Goal: Task Accomplishment & Management: Complete application form

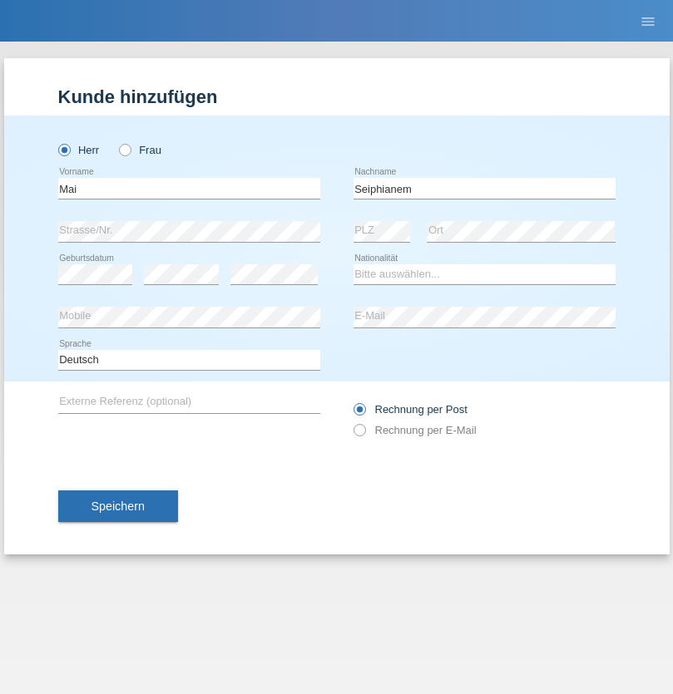
type input "Seiphianem"
select select "TH"
select select "C"
select select "24"
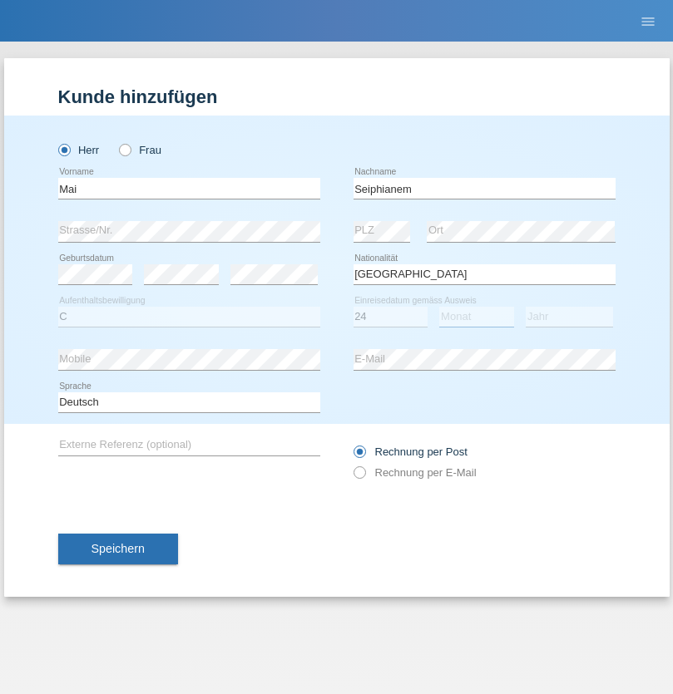
select select "03"
select select "1999"
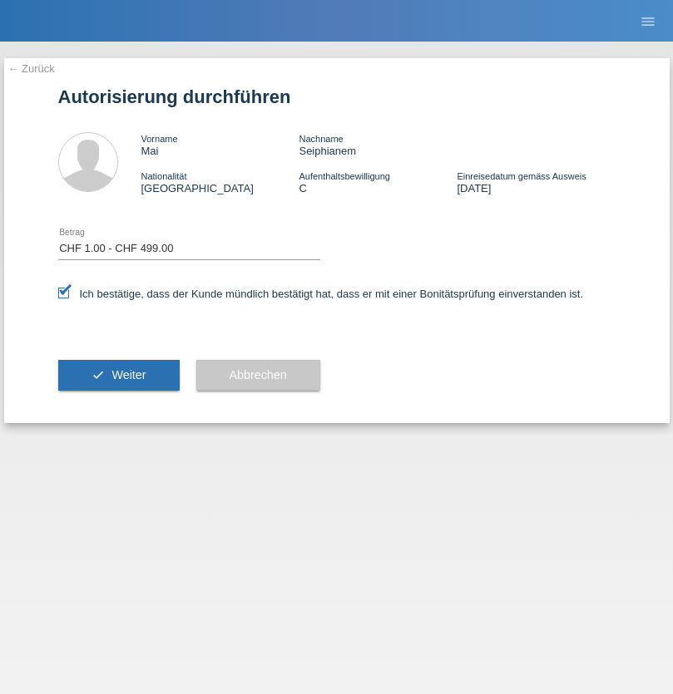
select select "1"
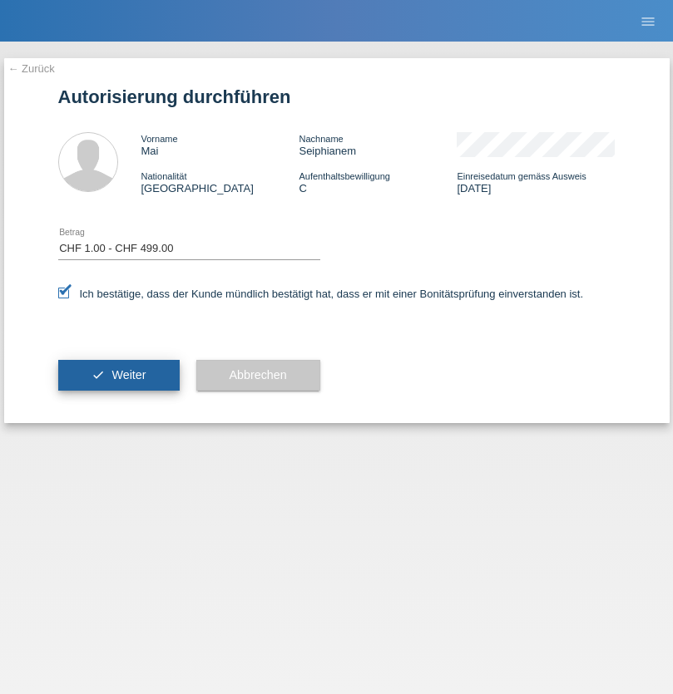
click at [118, 375] on span "Weiter" at bounding box center [128, 374] width 34 height 13
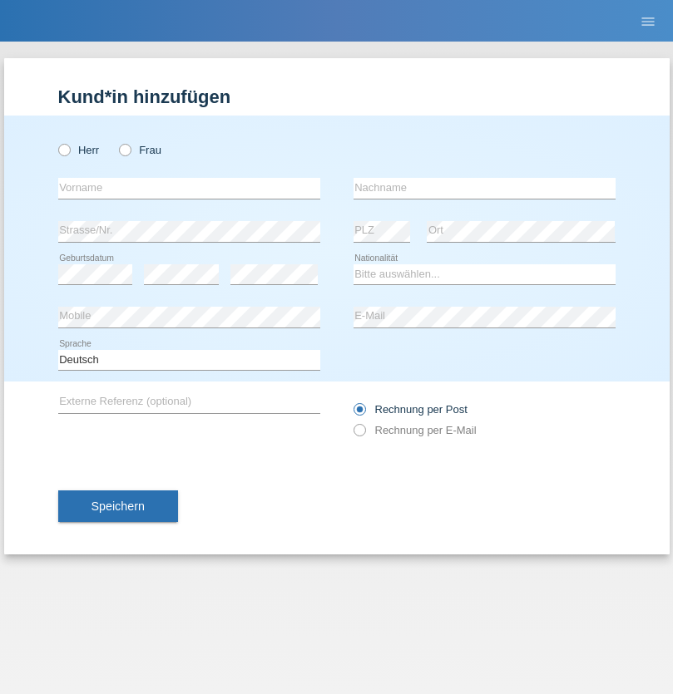
radio input "true"
click at [189, 188] on input "text" at bounding box center [189, 188] width 262 height 21
type input "Danilo"
click at [484, 188] on input "text" at bounding box center [484, 188] width 262 height 21
type input "Neto"
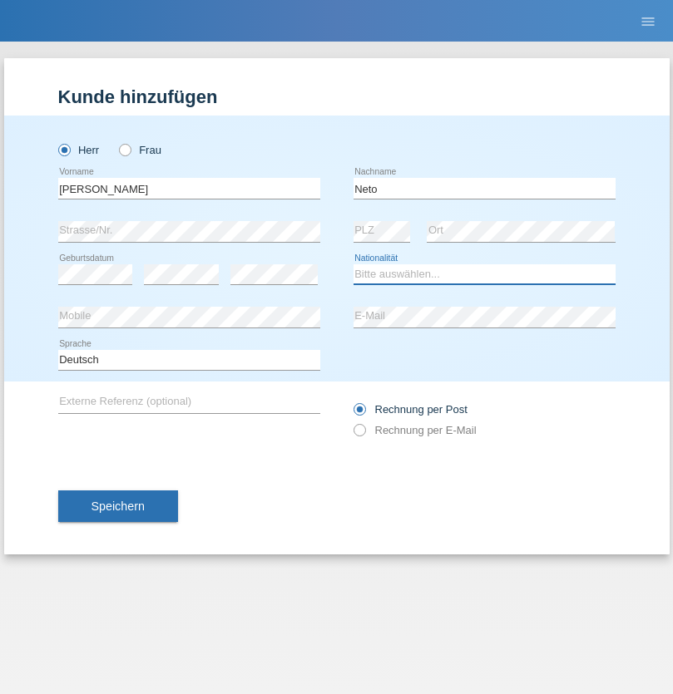
select select "CH"
radio input "true"
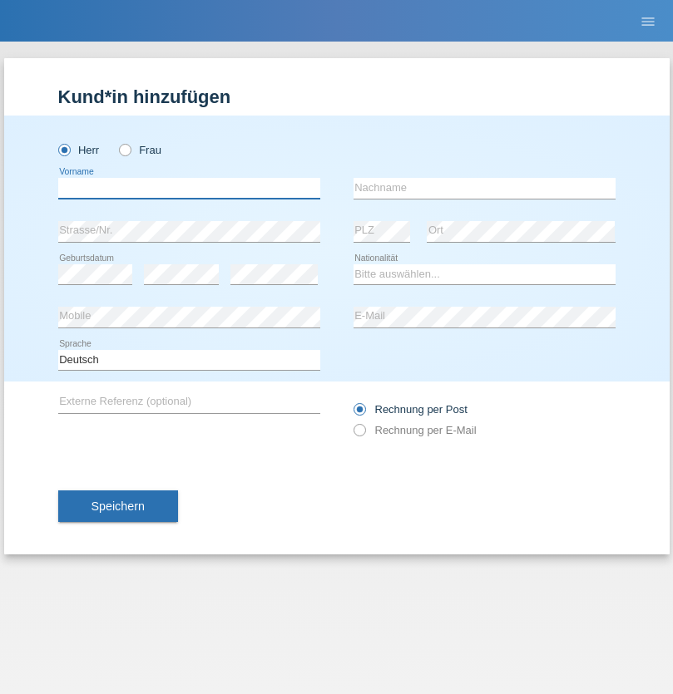
click at [189, 188] on input "text" at bounding box center [189, 188] width 262 height 21
type input "[PERSON_NAME]"
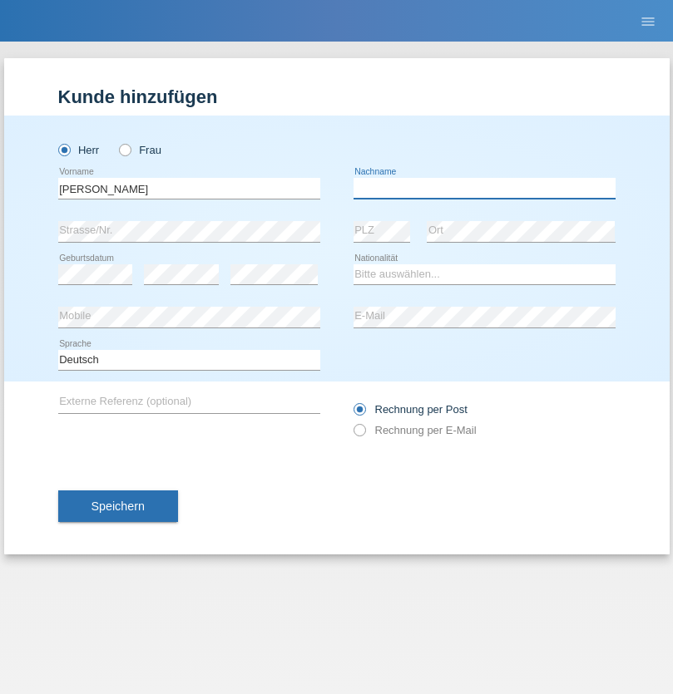
click at [484, 188] on input "text" at bounding box center [484, 188] width 262 height 21
type input "[PERSON_NAME]"
select select "CH"
radio input "true"
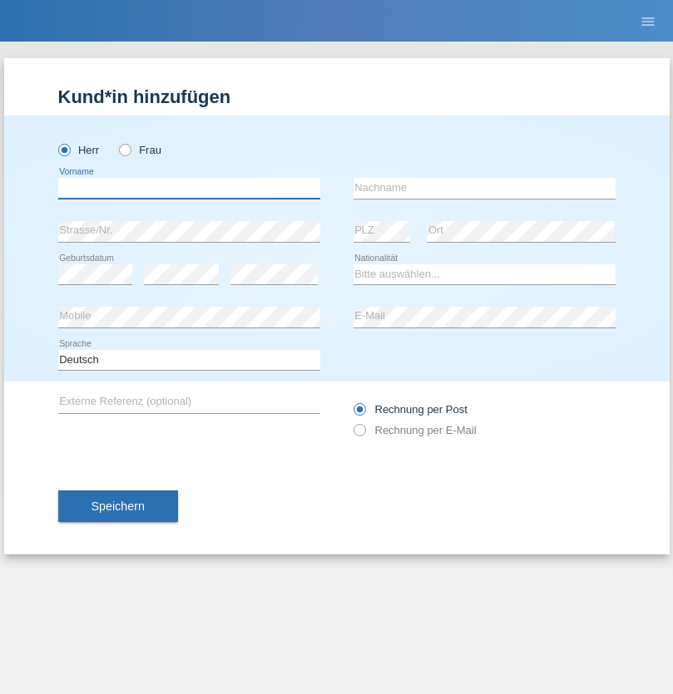
click at [189, 188] on input "text" at bounding box center [189, 188] width 262 height 21
type input "David"
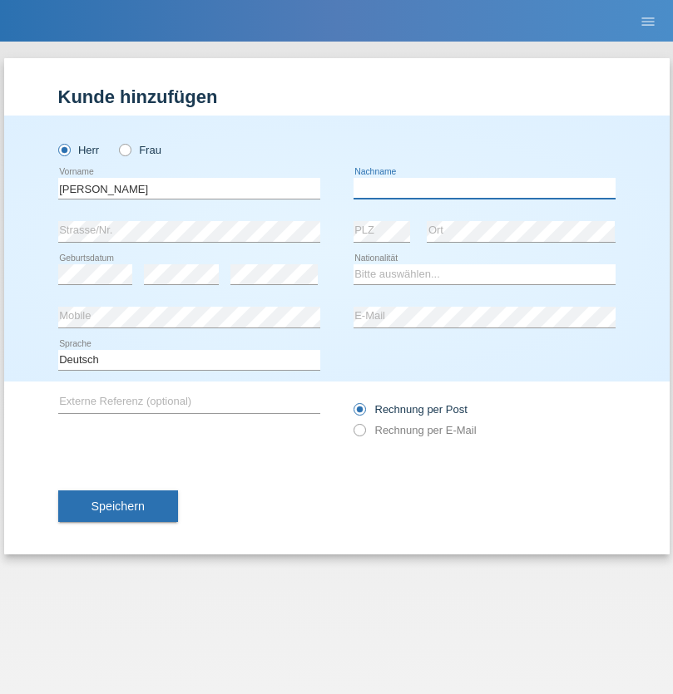
click at [484, 188] on input "text" at bounding box center [484, 188] width 262 height 21
type input "Nydegger"
select select "CH"
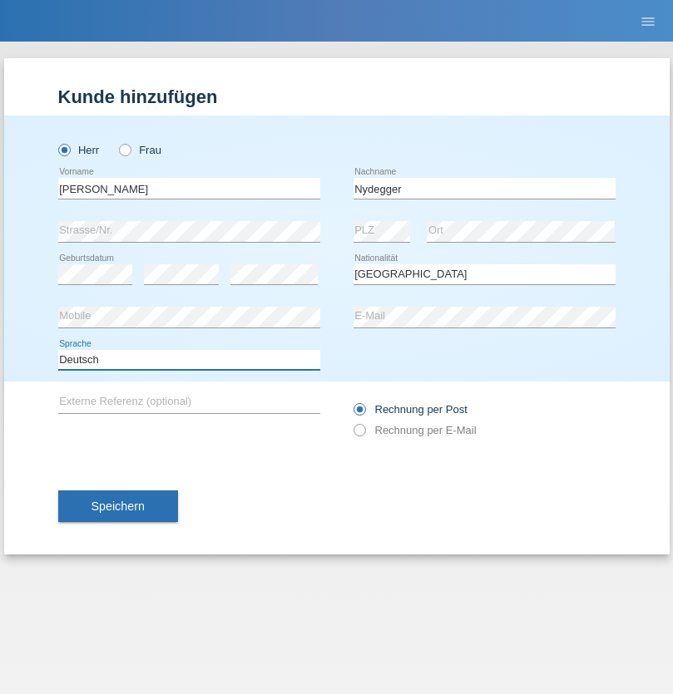
select select "en"
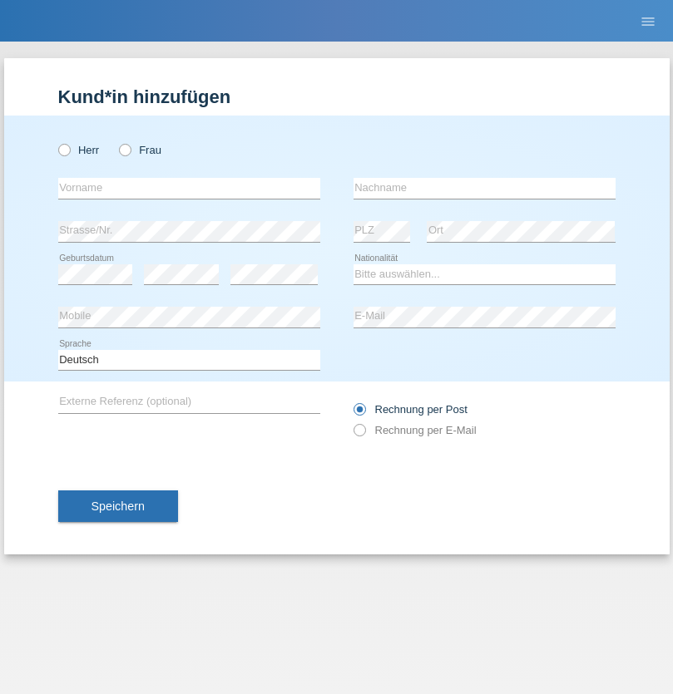
radio input "true"
click at [189, 188] on input "text" at bounding box center [189, 188] width 262 height 21
type input "Corinne"
click at [484, 188] on input "text" at bounding box center [484, 188] width 262 height 21
type input "Nydegger"
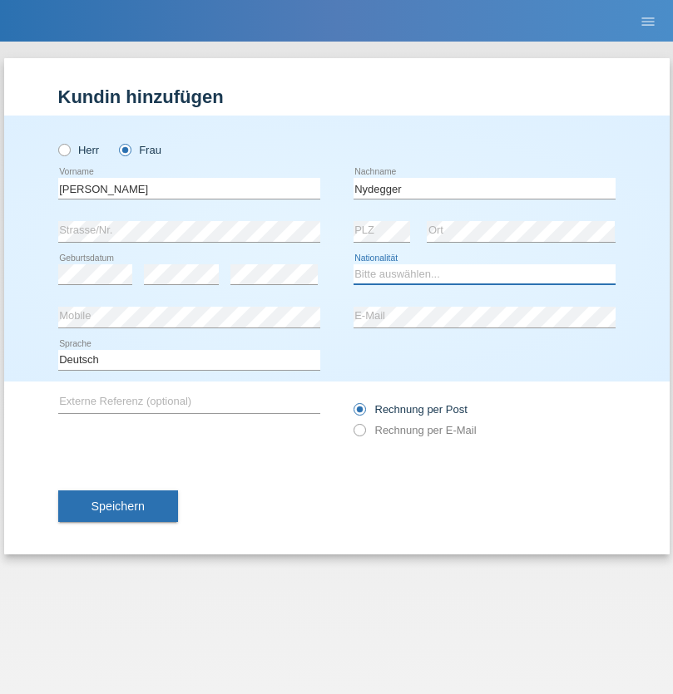
select select "CH"
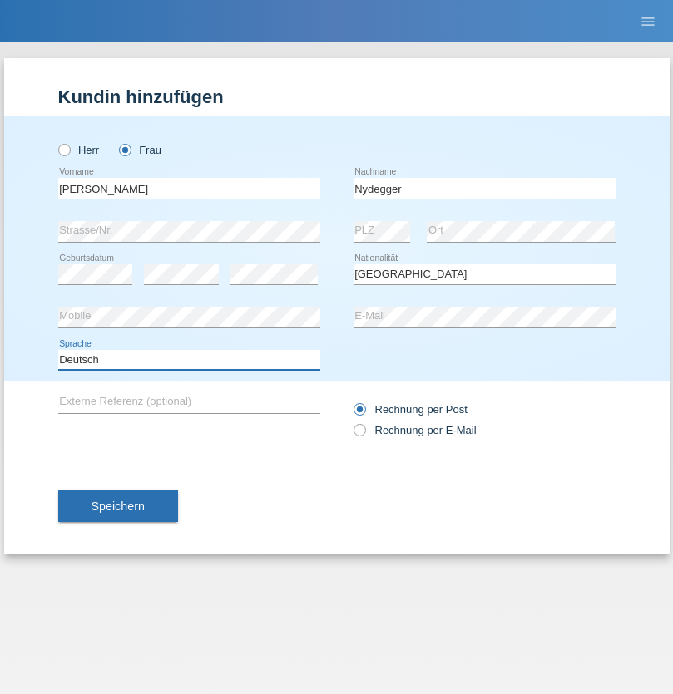
select select "en"
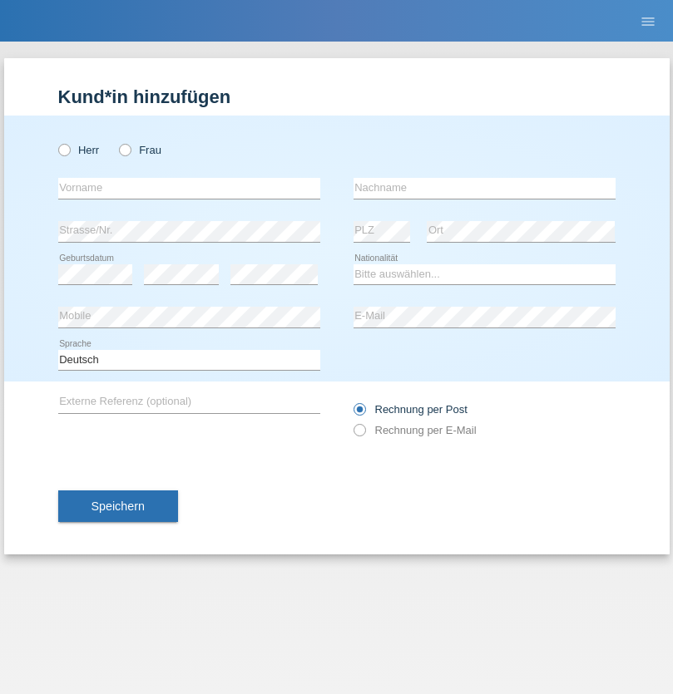
radio input "true"
click at [189, 188] on input "text" at bounding box center [189, 188] width 262 height 21
type input "Goekhan"
click at [484, 188] on input "text" at bounding box center [484, 188] width 262 height 21
type input "Akarsu"
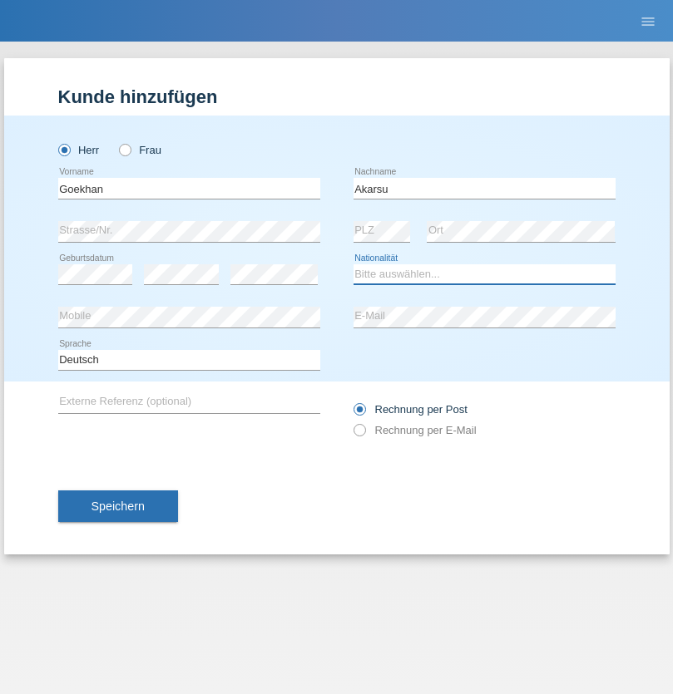
select select "AT"
select select "C"
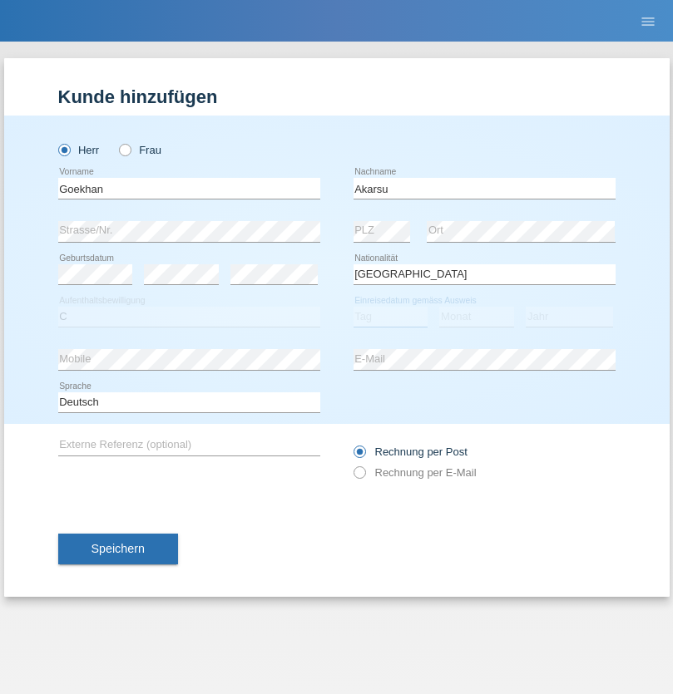
select select "01"
select select "05"
select select "2021"
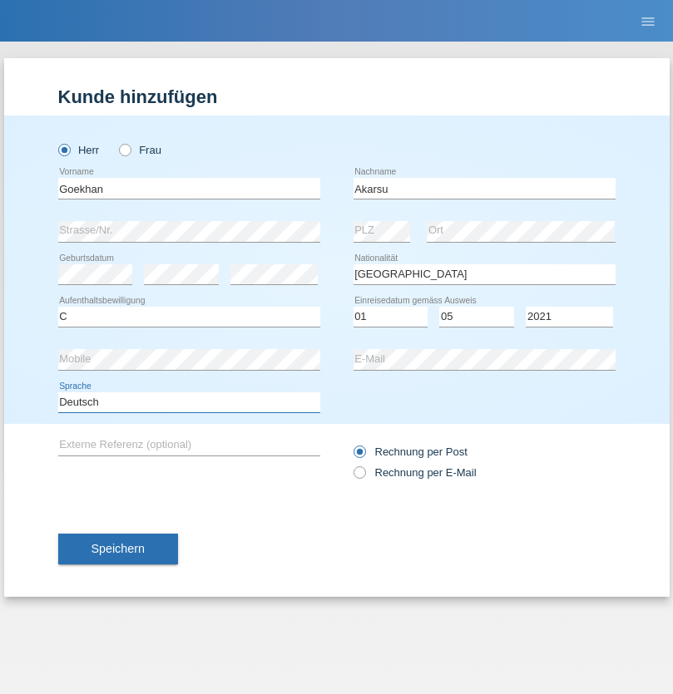
select select "en"
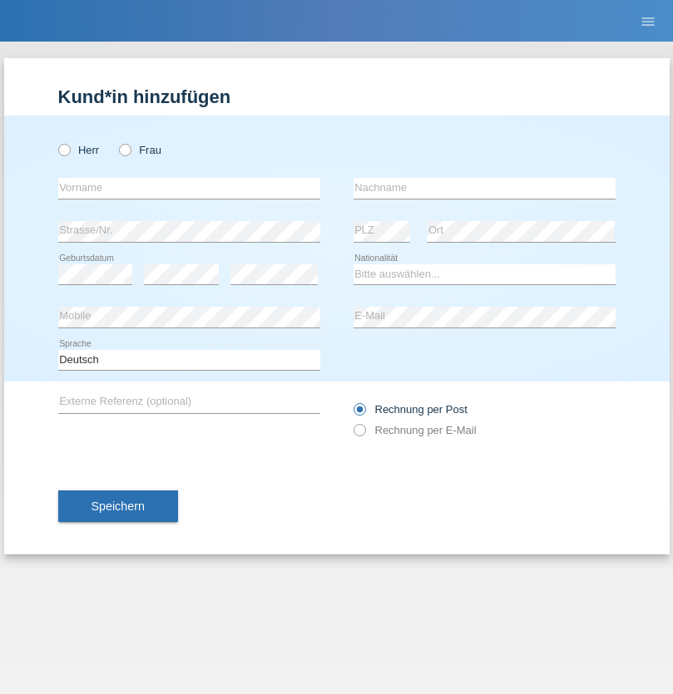
radio input "true"
click at [189, 188] on input "text" at bounding box center [189, 188] width 262 height 21
type input "[PERSON_NAME]"
click at [484, 188] on input "text" at bounding box center [484, 188] width 262 height 21
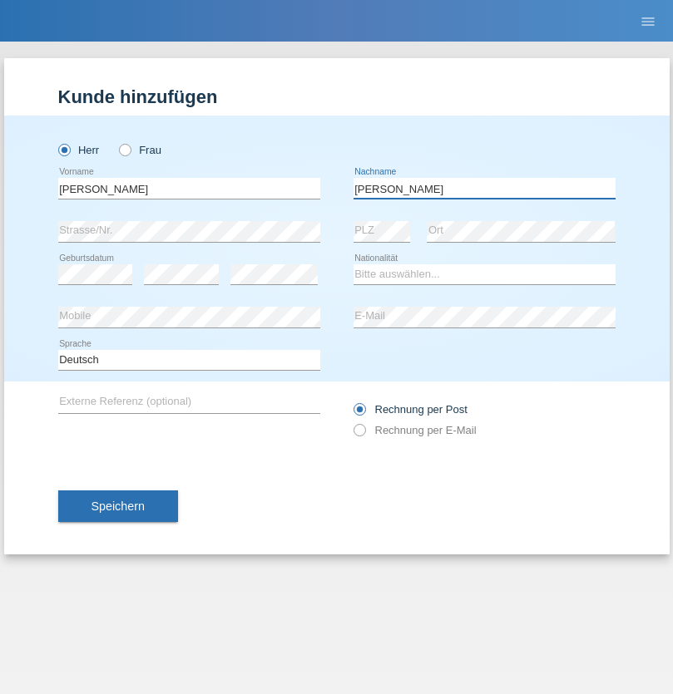
type input "[PERSON_NAME]"
select select "IT"
select select "C"
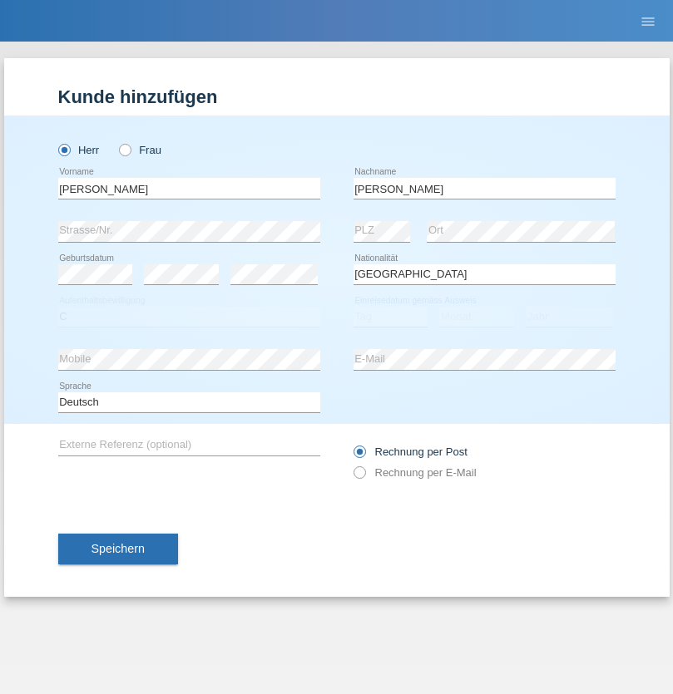
select select "22"
select select "06"
select select "1964"
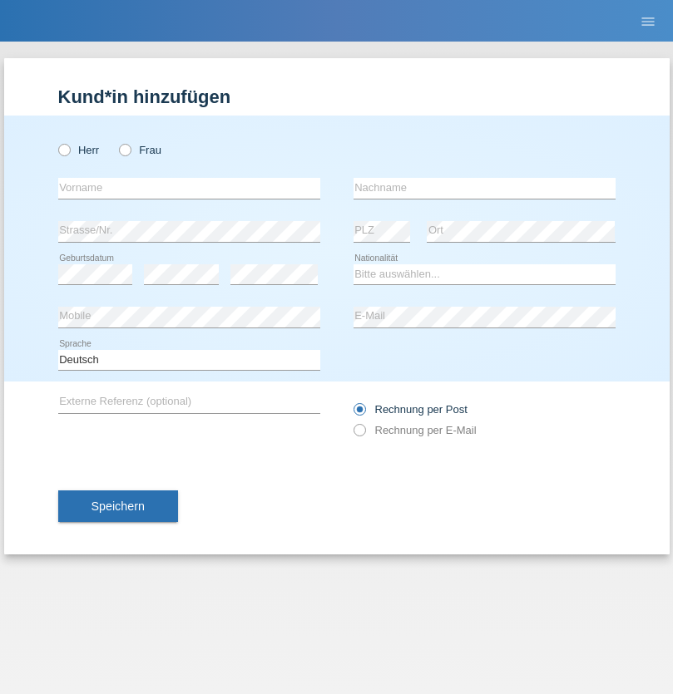
radio input "true"
click at [189, 188] on input "text" at bounding box center [189, 188] width 262 height 21
type input "Carnevale"
click at [484, 188] on input "text" at bounding box center [484, 188] width 262 height 21
type input "Alessio"
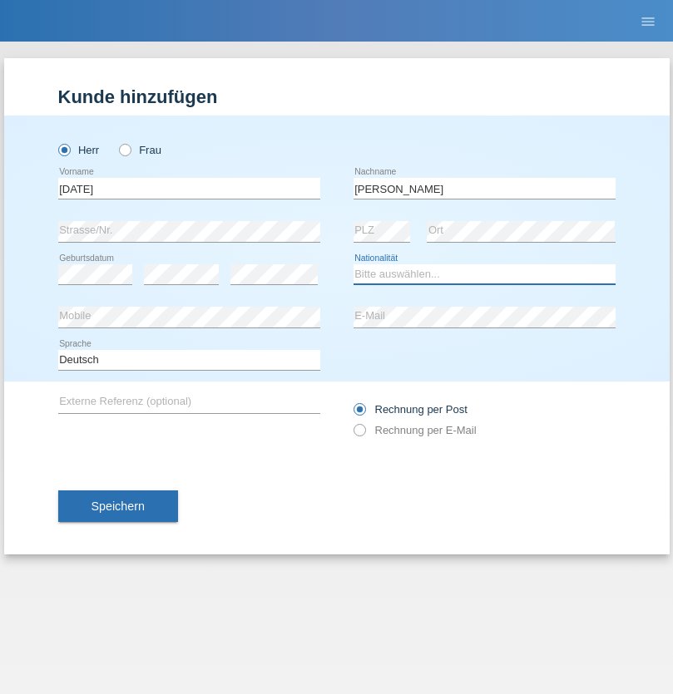
select select "IT"
select select "C"
select select "01"
select select "05"
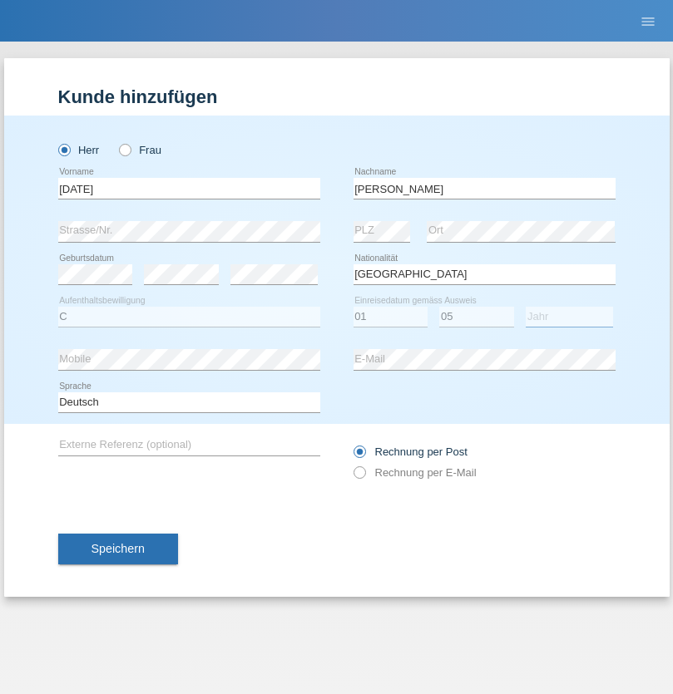
select select "2021"
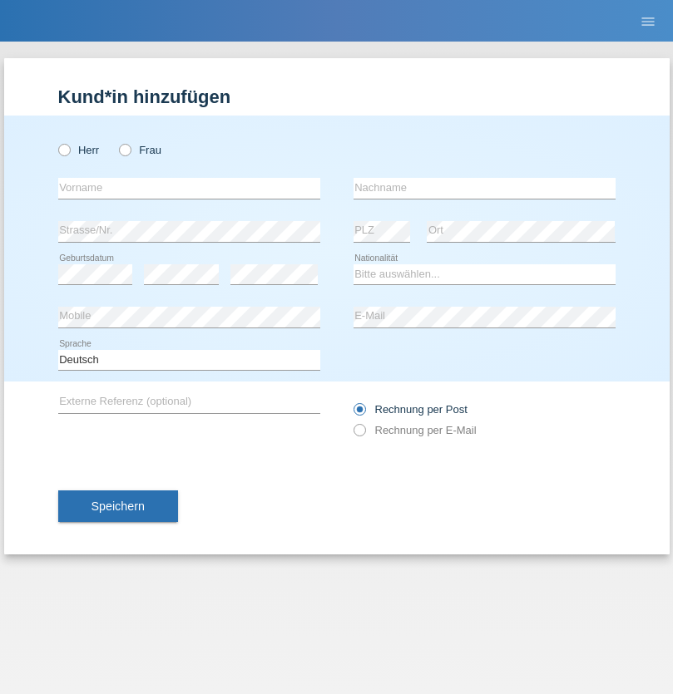
radio input "true"
click at [189, 188] on input "text" at bounding box center [189, 188] width 262 height 21
type input "Claudiu Marian"
click at [484, 188] on input "text" at bounding box center [484, 188] width 262 height 21
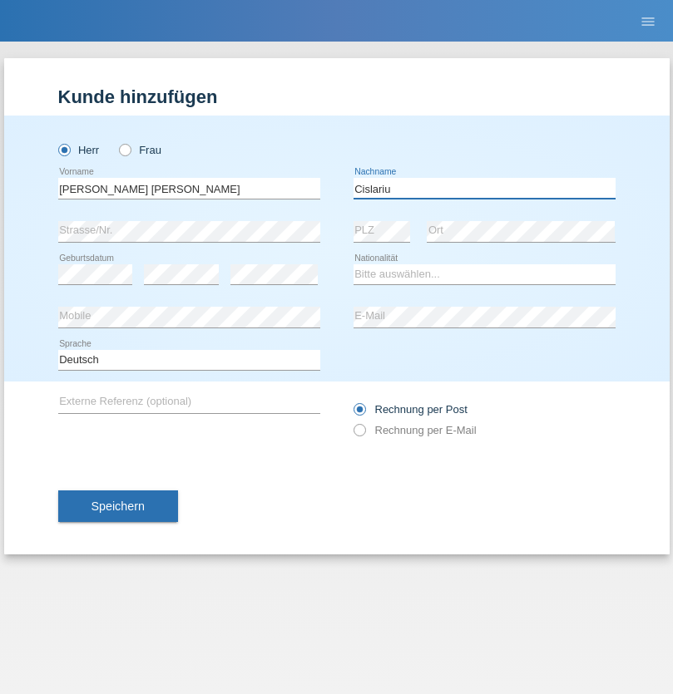
type input "Cislariu"
select select "CH"
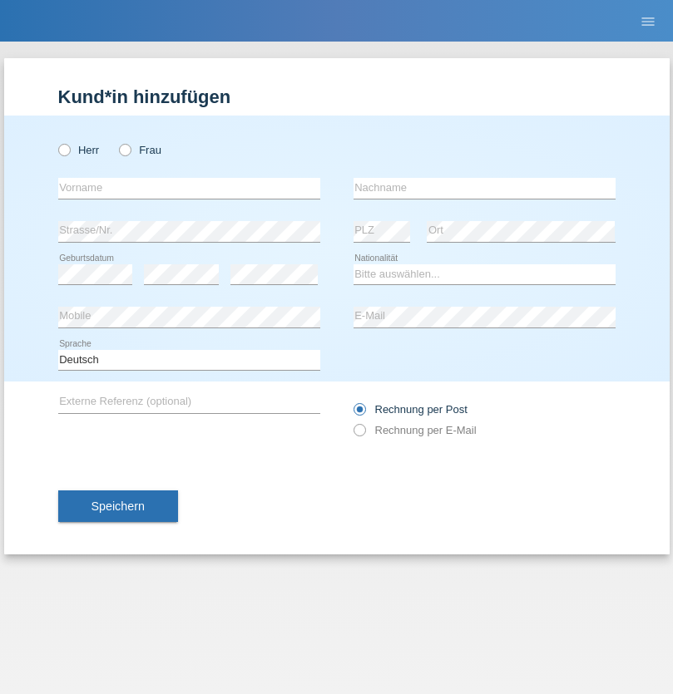
radio input "true"
select select "CH"
radio input "true"
click at [189, 188] on input "text" at bounding box center [189, 188] width 262 height 21
type input "Zsolt"
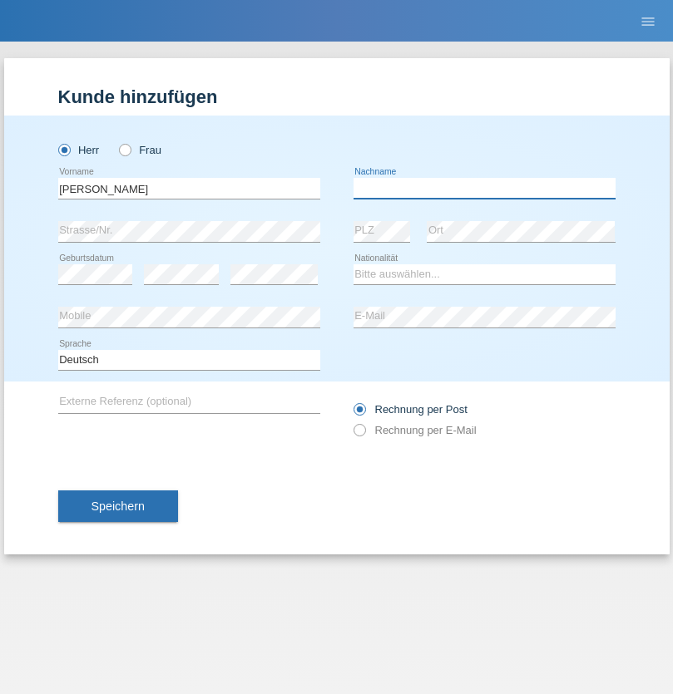
click at [484, 188] on input "text" at bounding box center [484, 188] width 262 height 21
type input "Kappelmayer"
select select "MG"
select select "C"
select select "01"
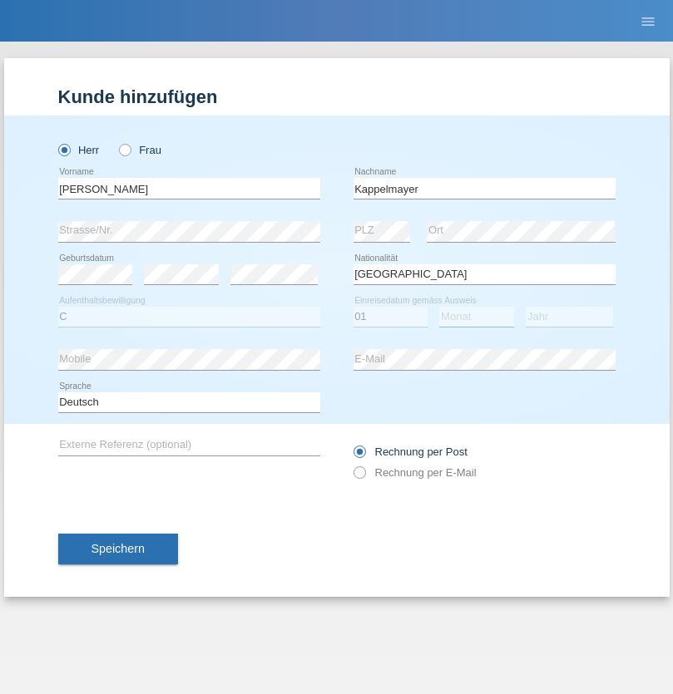
select select "09"
select select "2021"
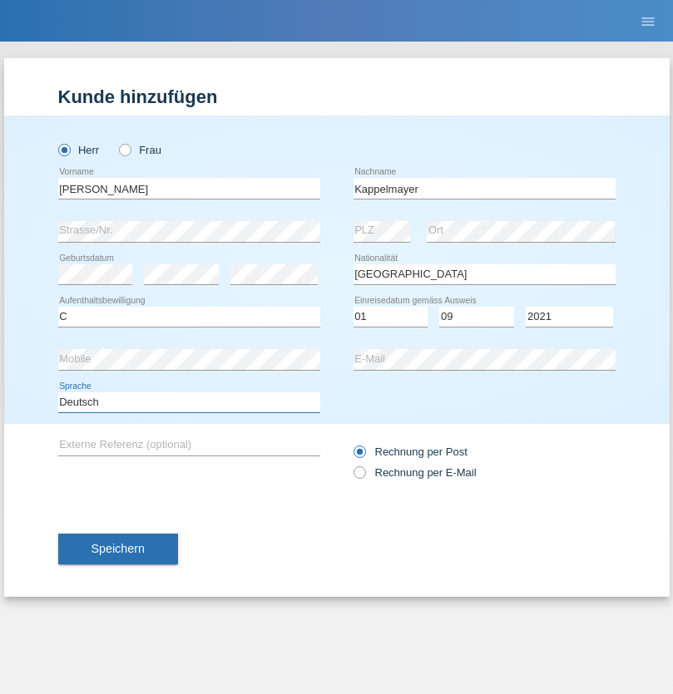
select select "en"
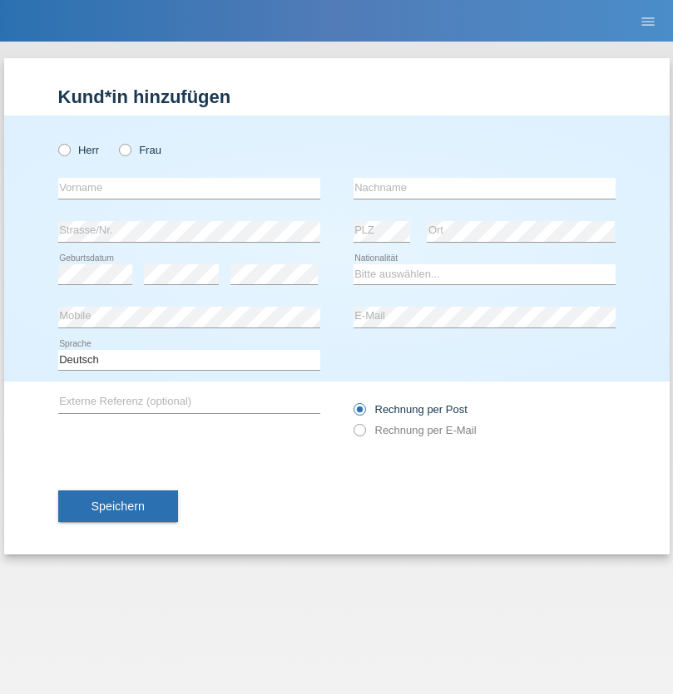
radio input "true"
click at [189, 188] on input "text" at bounding box center [189, 188] width 262 height 21
type input "firat"
click at [484, 188] on input "text" at bounding box center [484, 188] width 262 height 21
type input "kara"
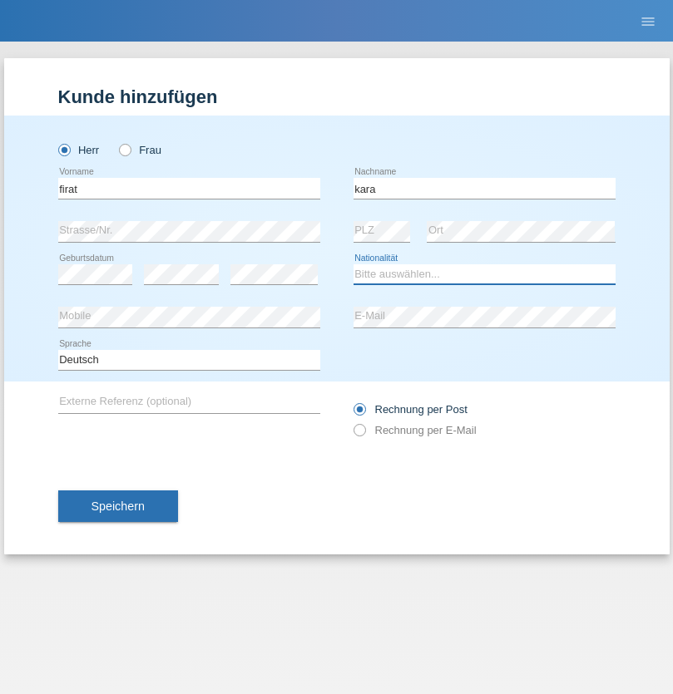
select select "CH"
radio input "true"
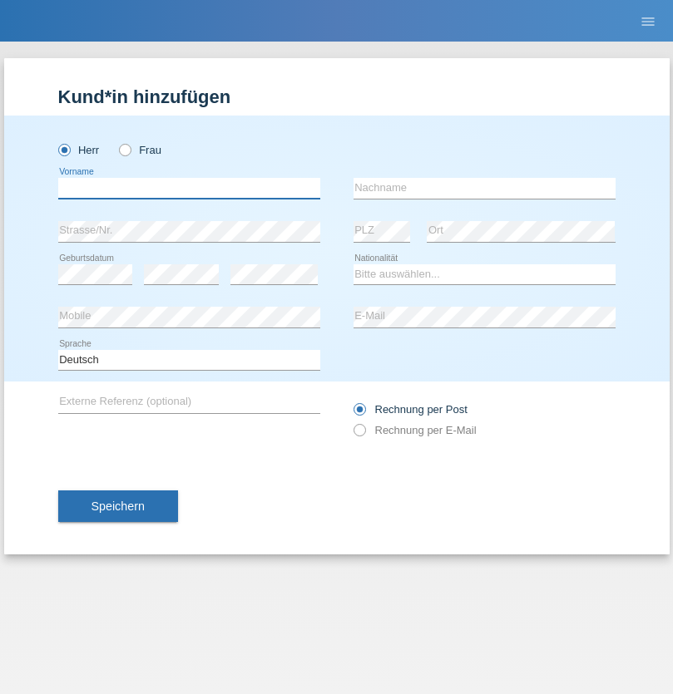
click at [189, 188] on input "text" at bounding box center [189, 188] width 262 height 21
type input "[PERSON_NAME]"
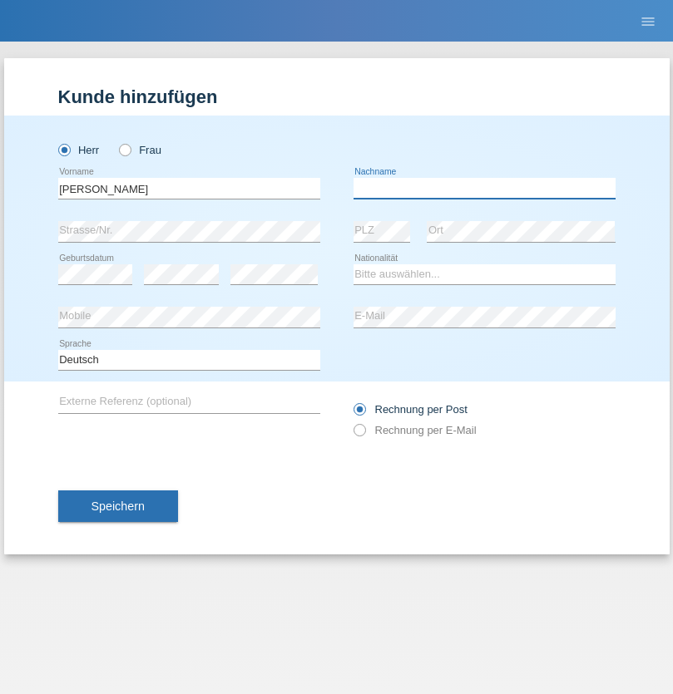
click at [484, 188] on input "text" at bounding box center [484, 188] width 262 height 21
type input "Panda nzinga"
select select "MN"
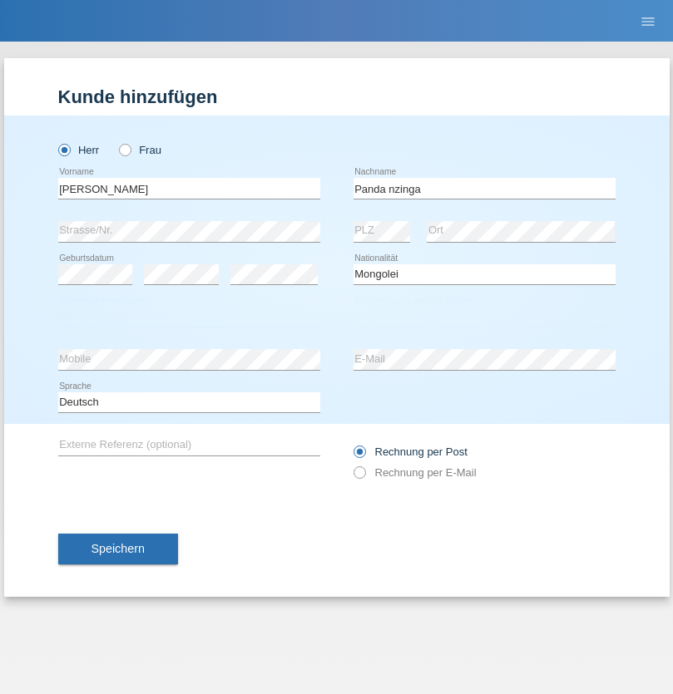
select select "C"
select select "28"
select select "11"
select select "2001"
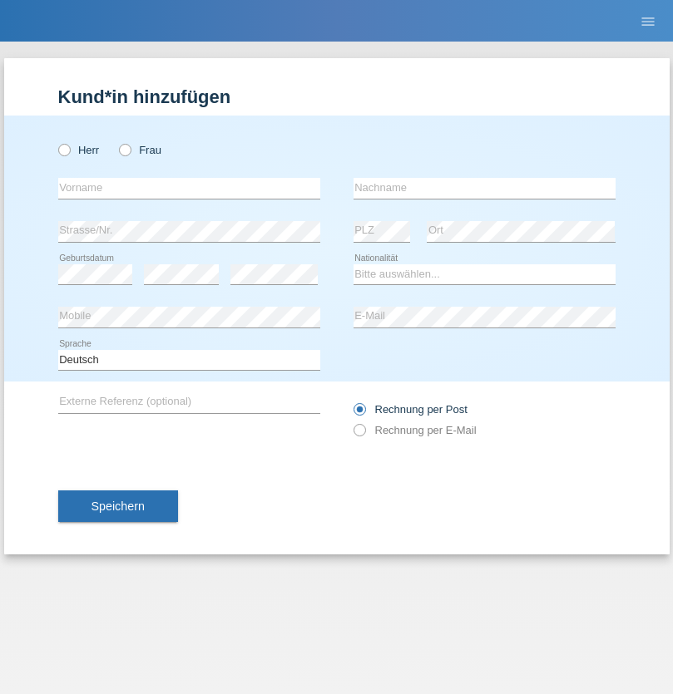
radio input "true"
select select "HU"
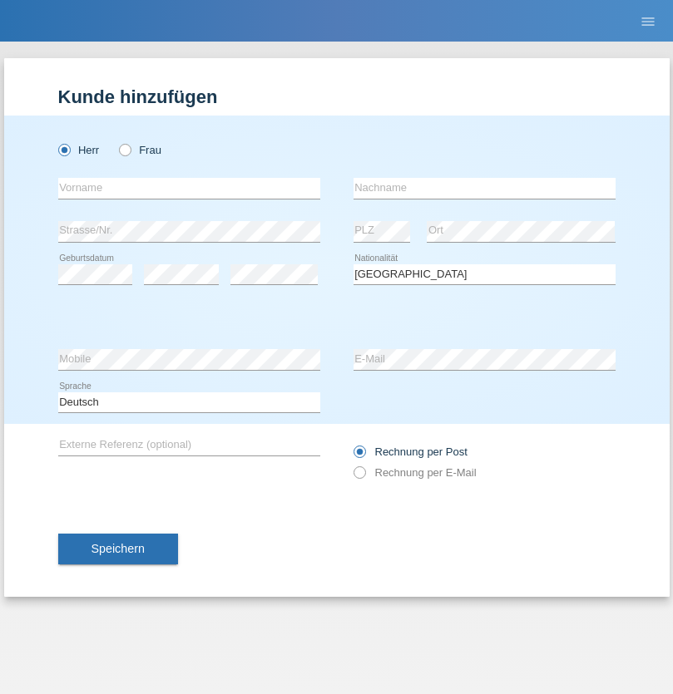
select select "C"
select select "30"
select select "10"
select select "2021"
